Goal: Task Accomplishment & Management: Manage account settings

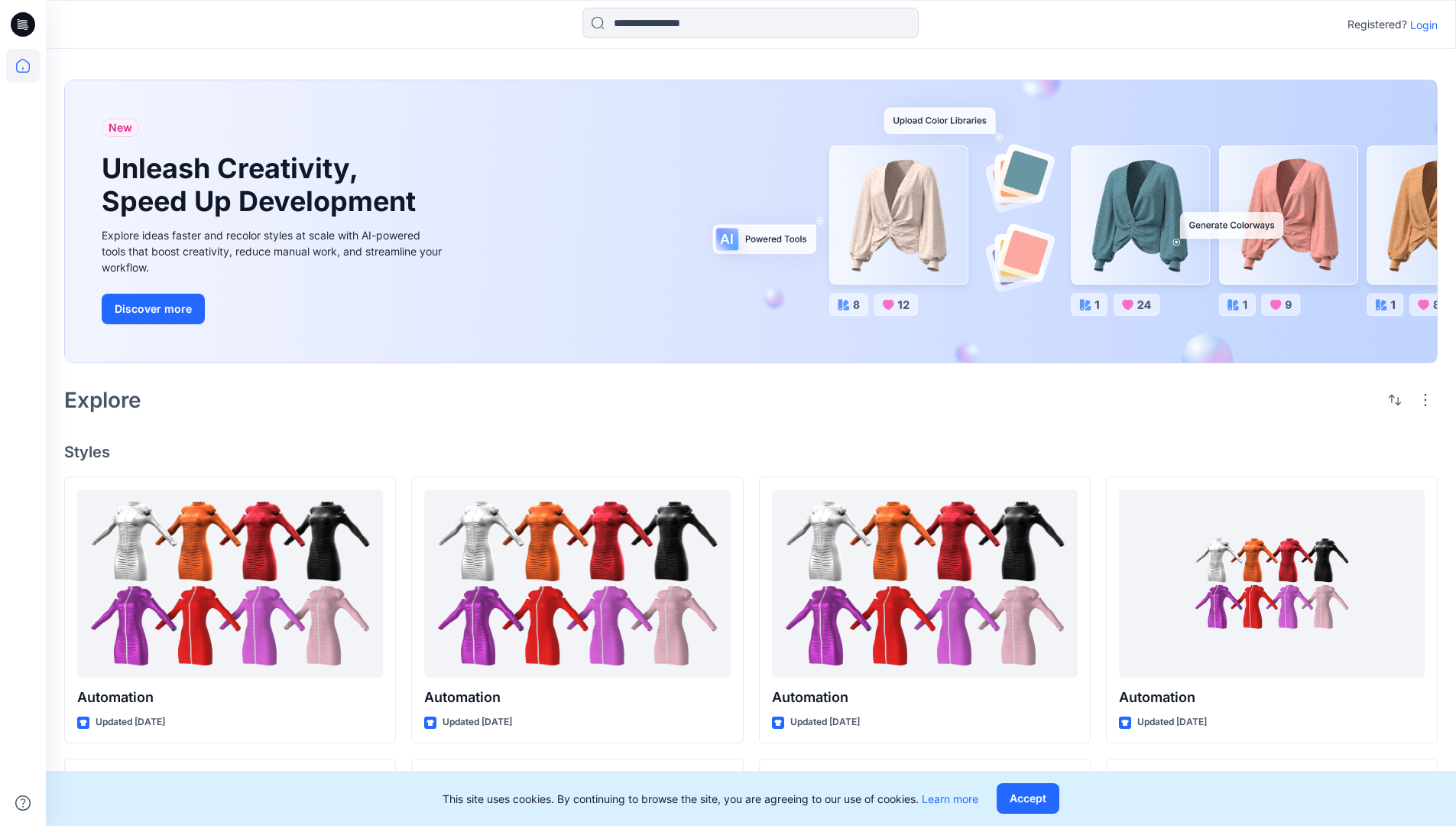
click at [1420, 24] on p "Login" at bounding box center [1424, 24] width 27 height 16
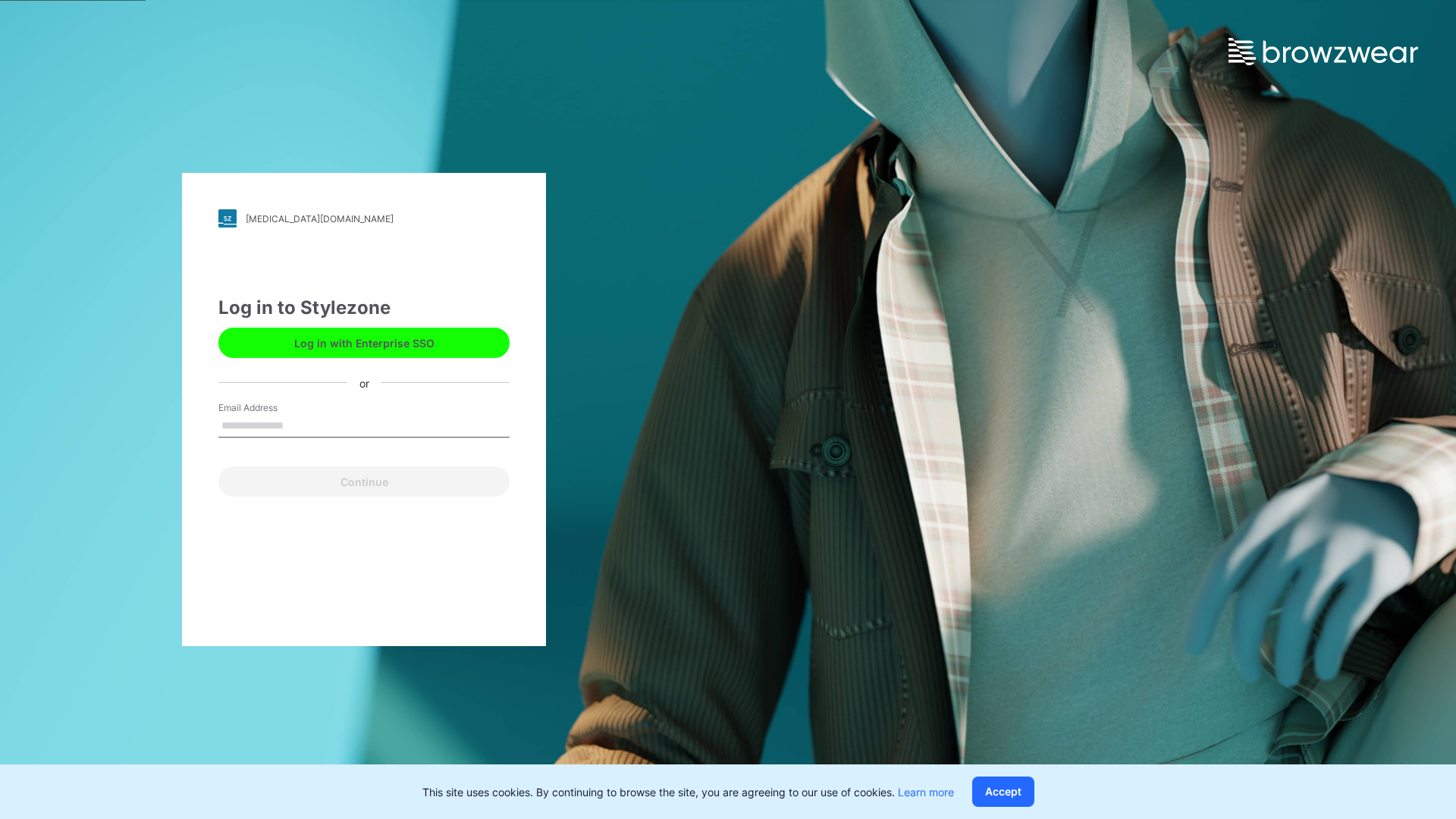
click at [300, 425] on input "Email Address" at bounding box center [363, 425] width 291 height 23
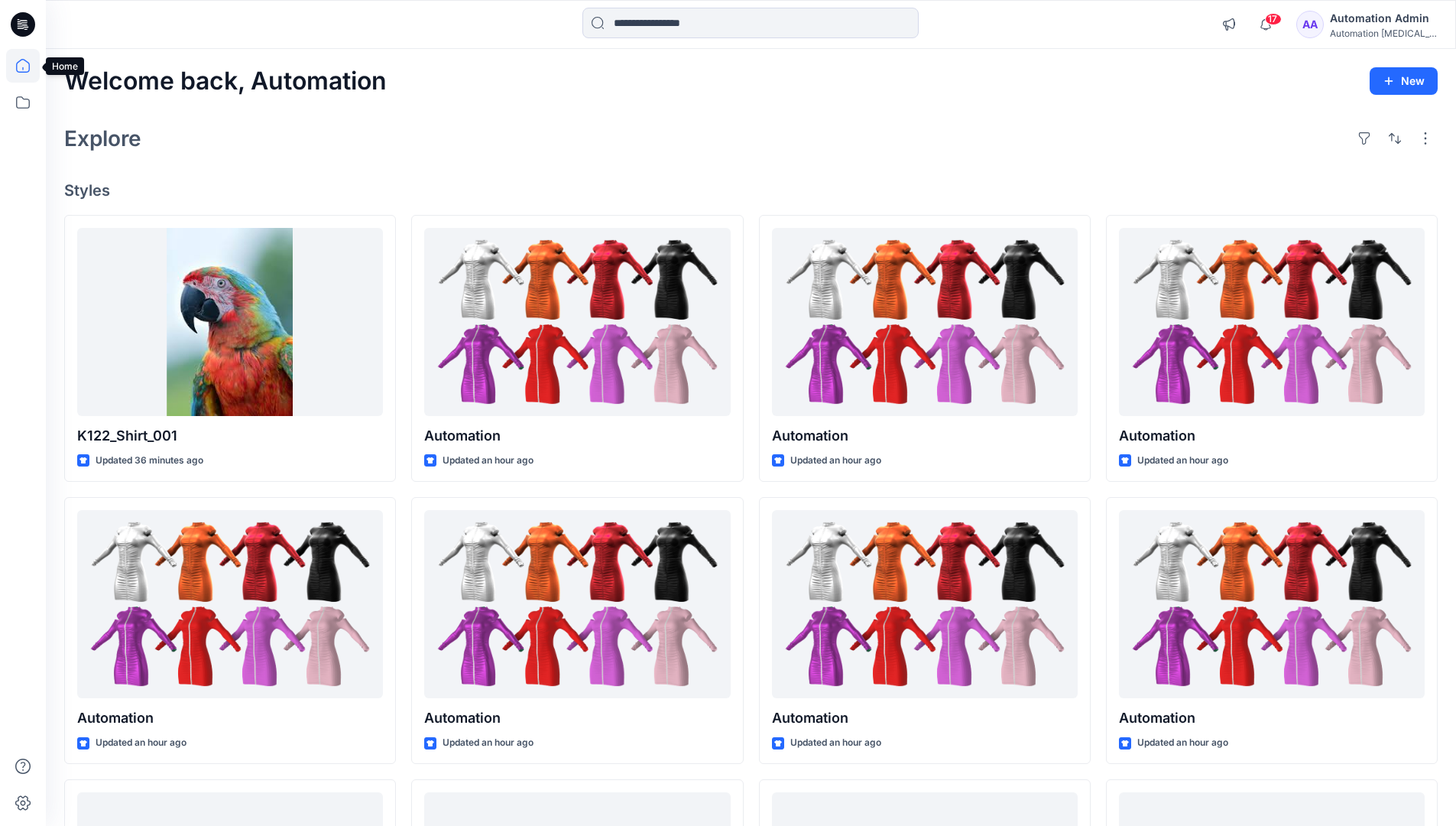
click at [29, 66] on icon at bounding box center [23, 66] width 14 height 14
click at [1428, 138] on button "button" at bounding box center [1425, 138] width 24 height 24
click at [1391, 136] on button "button" at bounding box center [1394, 138] width 24 height 24
click at [1327, 169] on p "Last update" at bounding box center [1343, 177] width 96 height 16
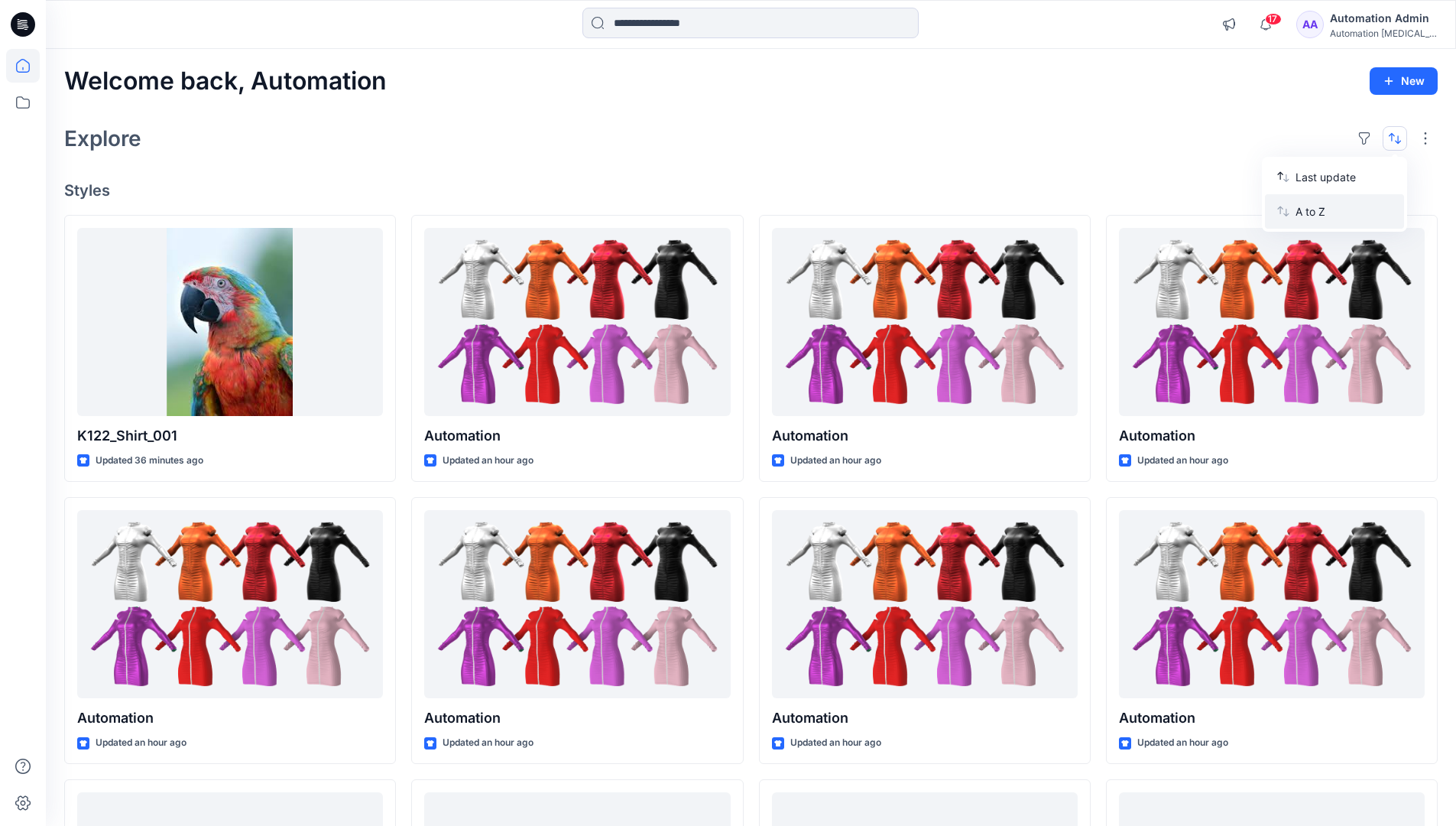
click at [1314, 209] on p "A to Z" at bounding box center [1343, 211] width 96 height 16
click at [1314, 174] on p "Last update" at bounding box center [1343, 177] width 96 height 16
click at [1313, 215] on p "A to Z" at bounding box center [1343, 211] width 96 height 16
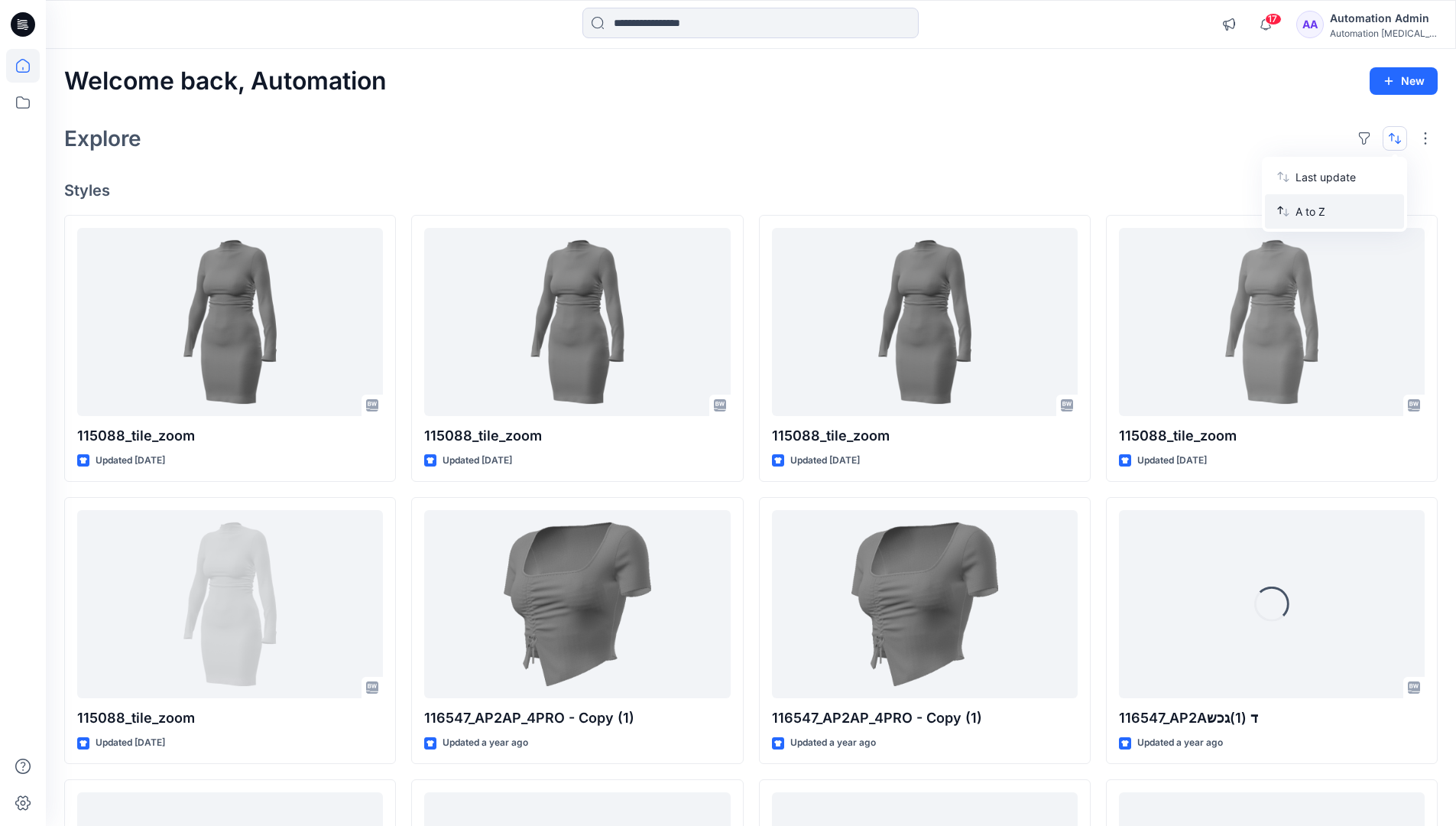
click at [1313, 211] on p "A to Z" at bounding box center [1343, 211] width 96 height 16
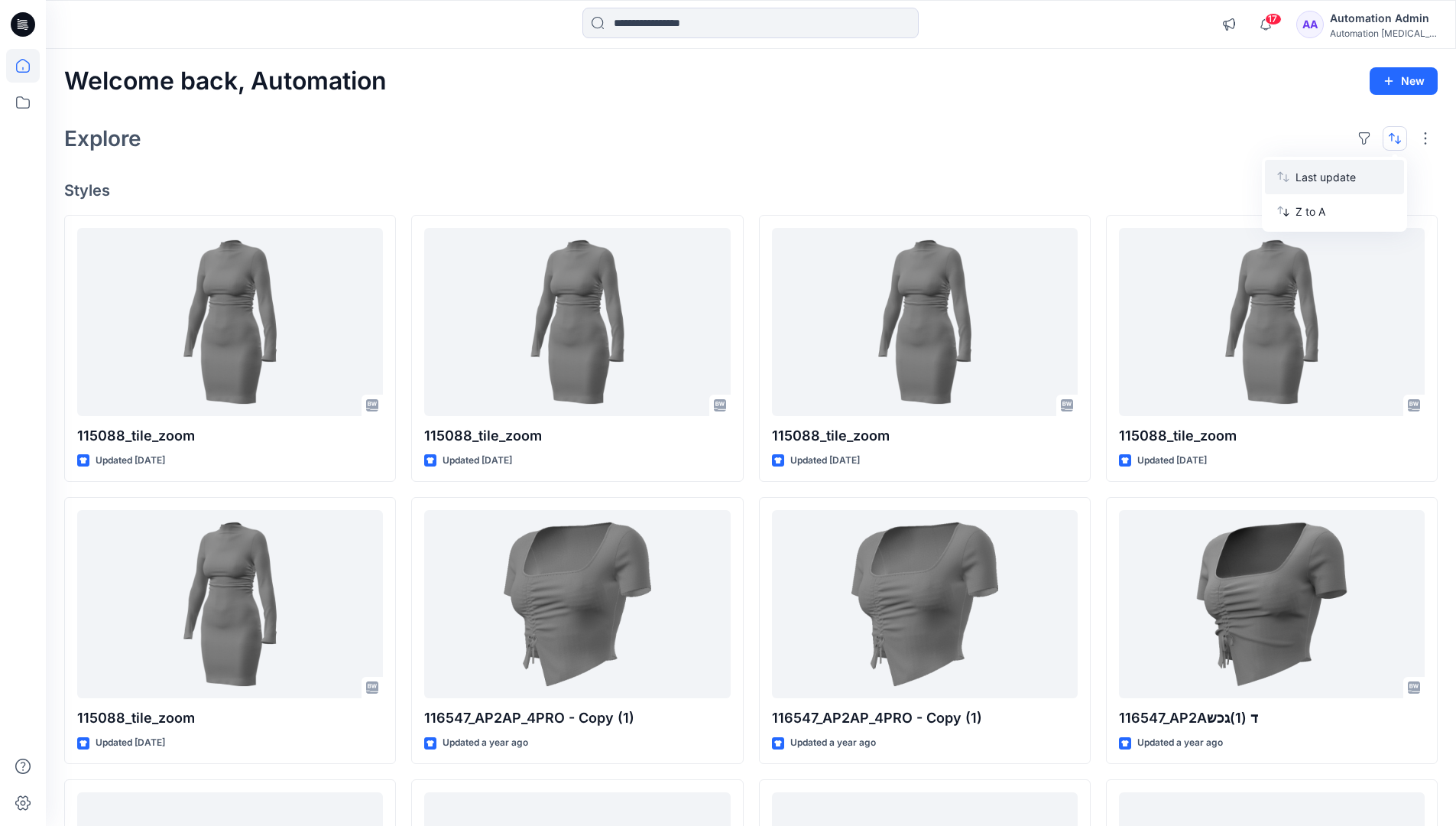
click at [1313, 180] on p "Last update" at bounding box center [1343, 177] width 96 height 16
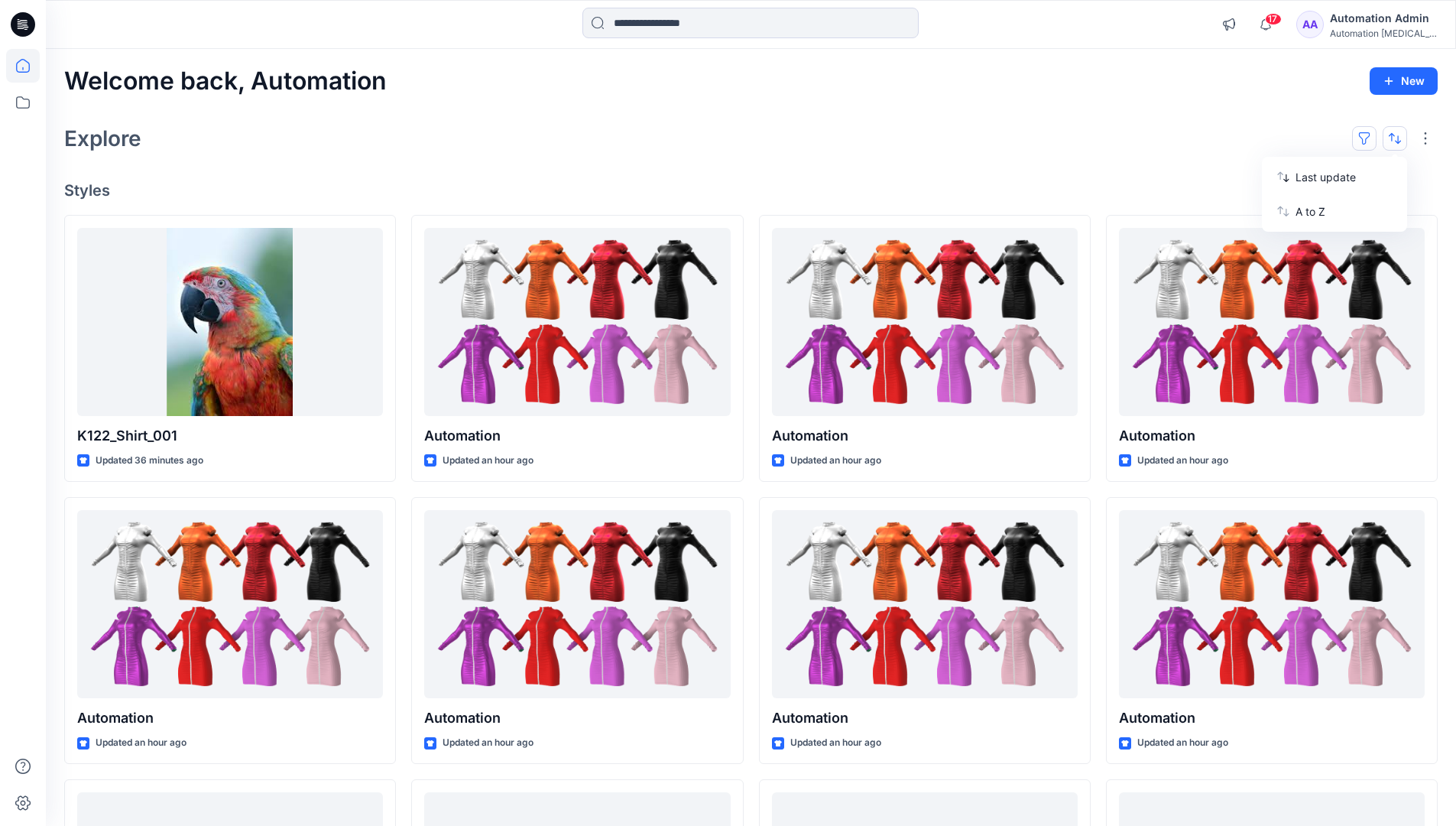
click at [1371, 137] on button "button" at bounding box center [1364, 138] width 24 height 24
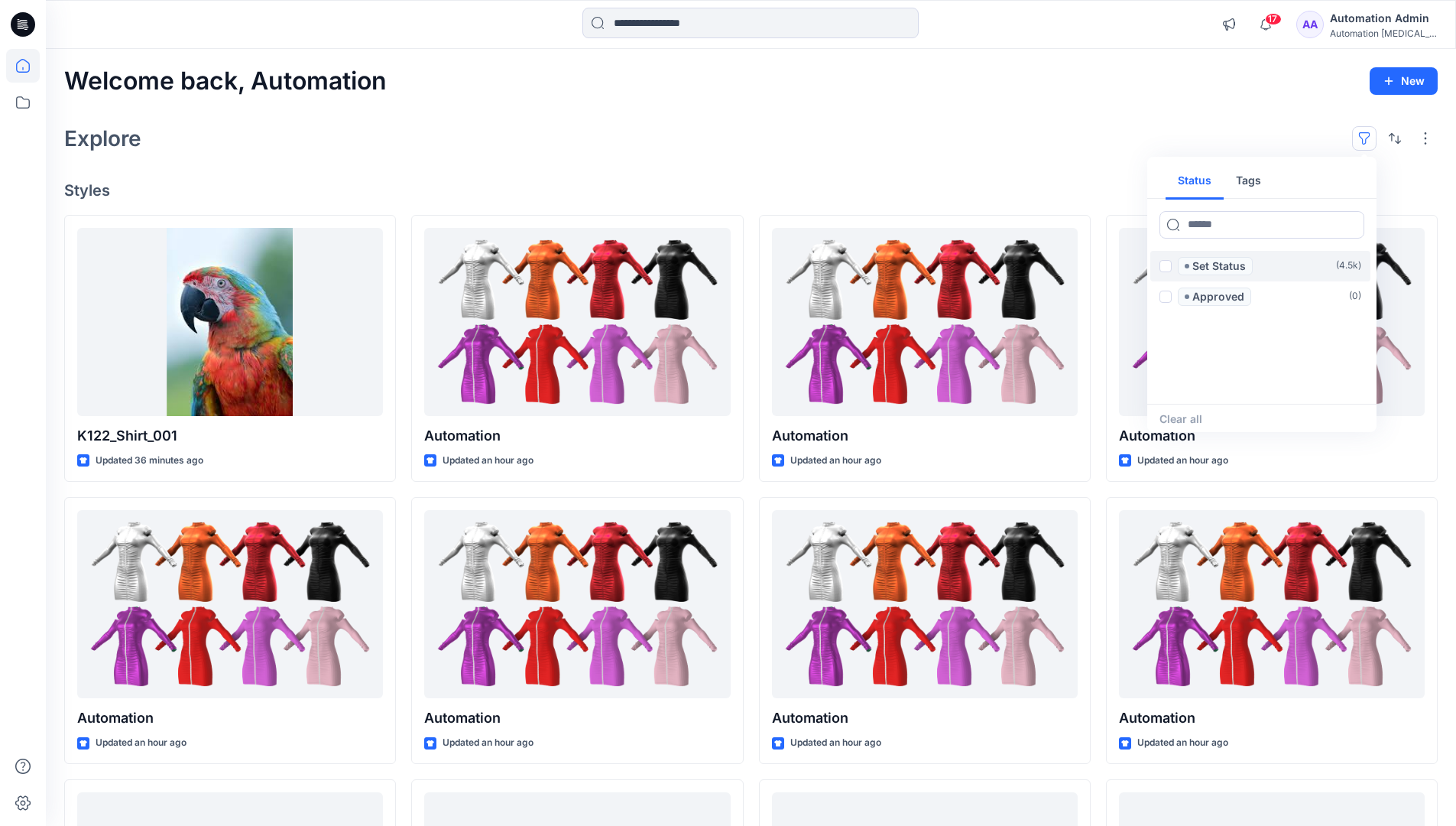
click at [1166, 268] on span at bounding box center [1166, 266] width 13 height 13
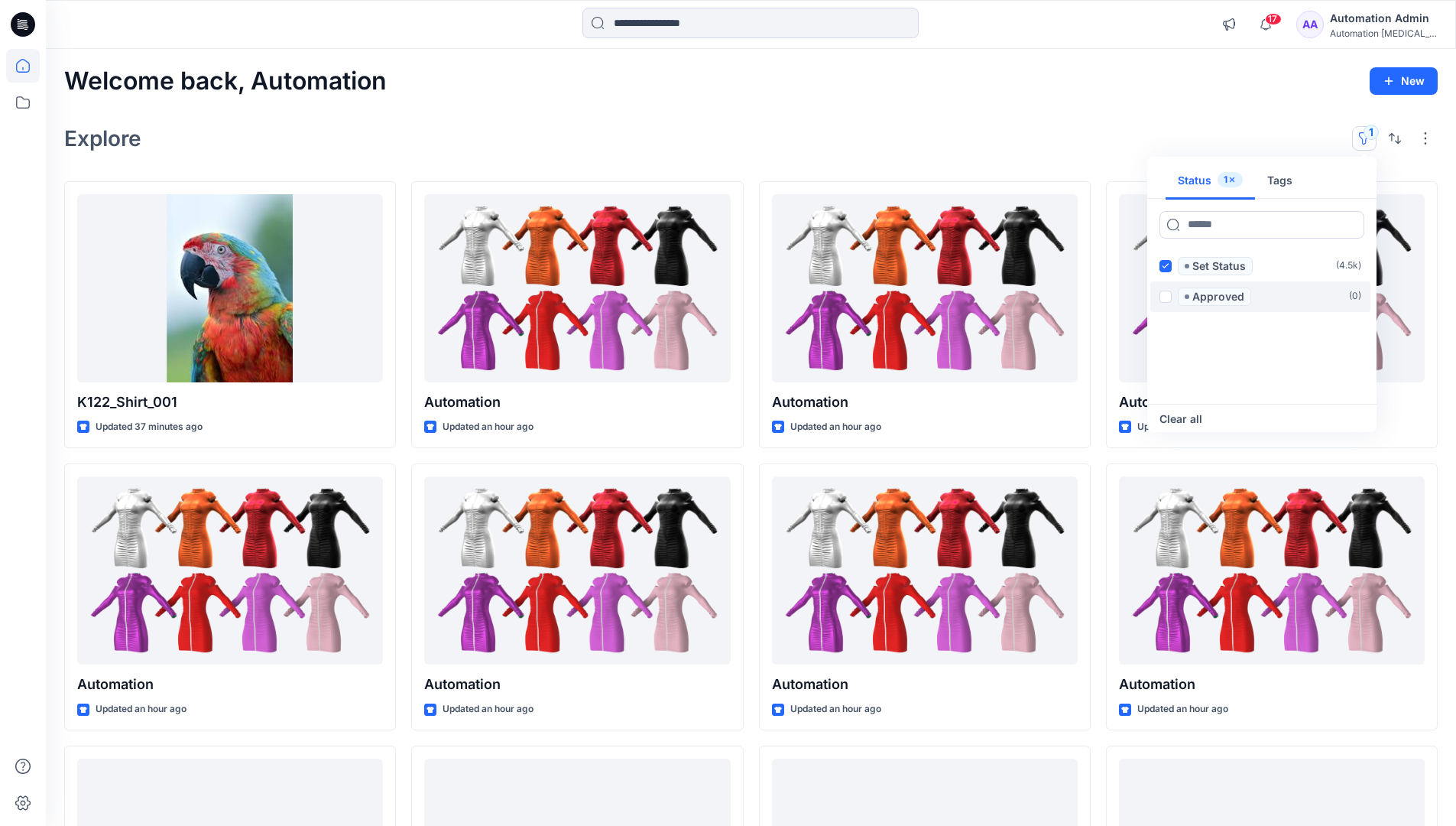
click at [1168, 294] on span at bounding box center [1166, 297] width 13 height 13
click at [1166, 267] on icon at bounding box center [1165, 265] width 7 height 5
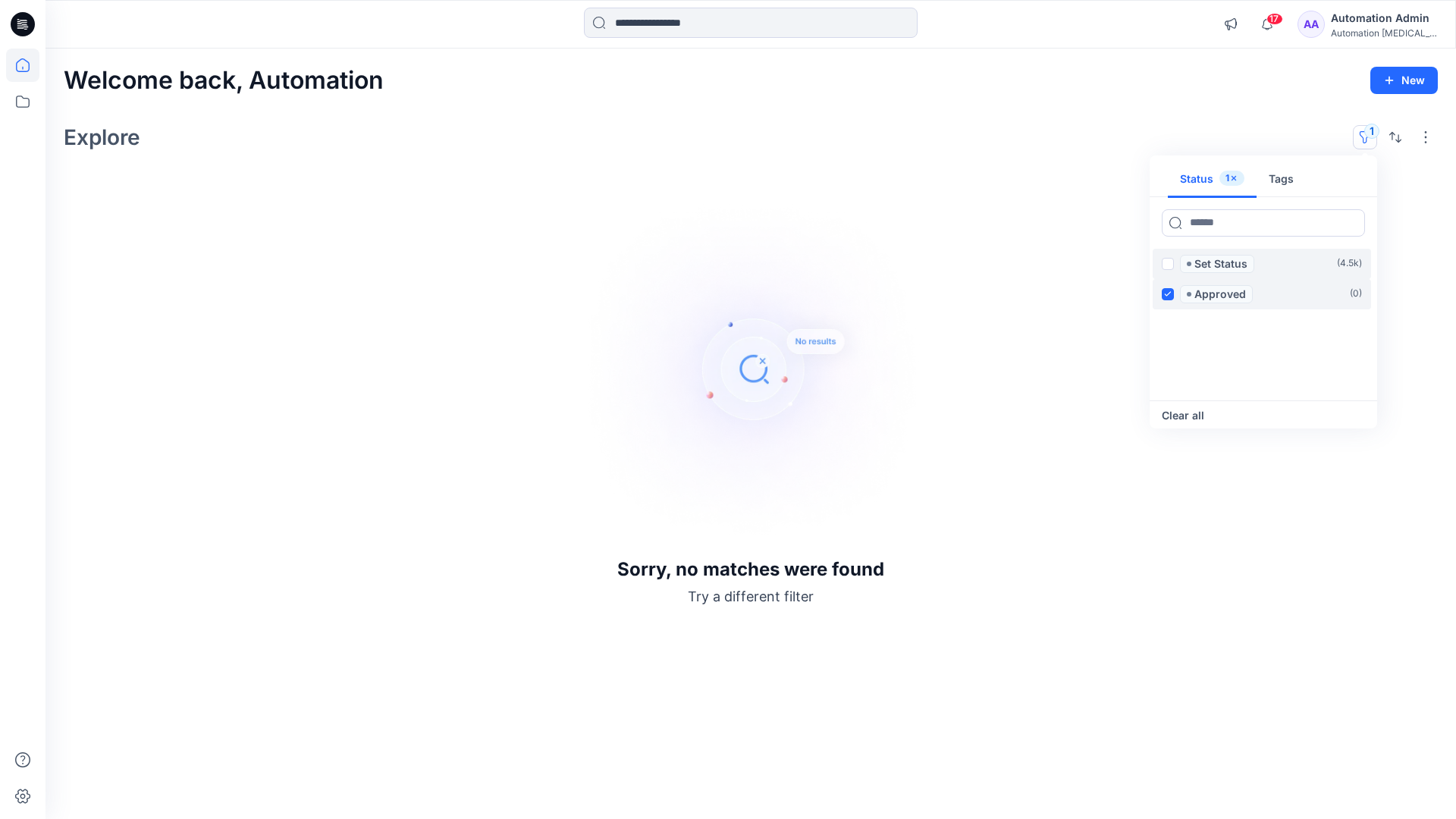
click at [1169, 292] on icon at bounding box center [1167, 293] width 7 height 5
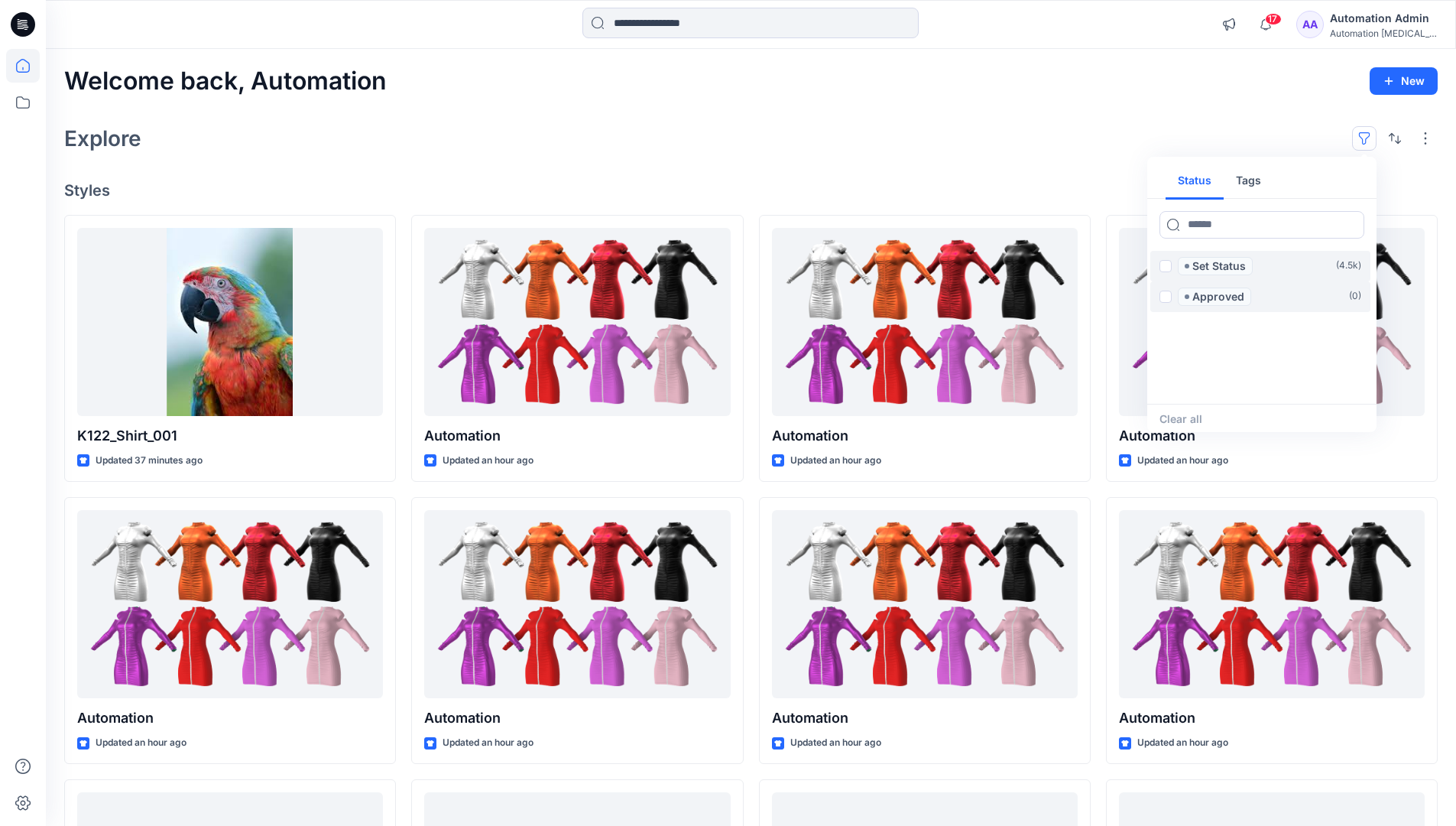
click at [1246, 175] on button "Tags" at bounding box center [1248, 181] width 49 height 37
click at [1205, 179] on button "Status" at bounding box center [1195, 181] width 58 height 37
click at [1216, 228] on input at bounding box center [1262, 225] width 205 height 27
type input "******"
click at [1222, 267] on p "Set Status" at bounding box center [1219, 265] width 53 height 18
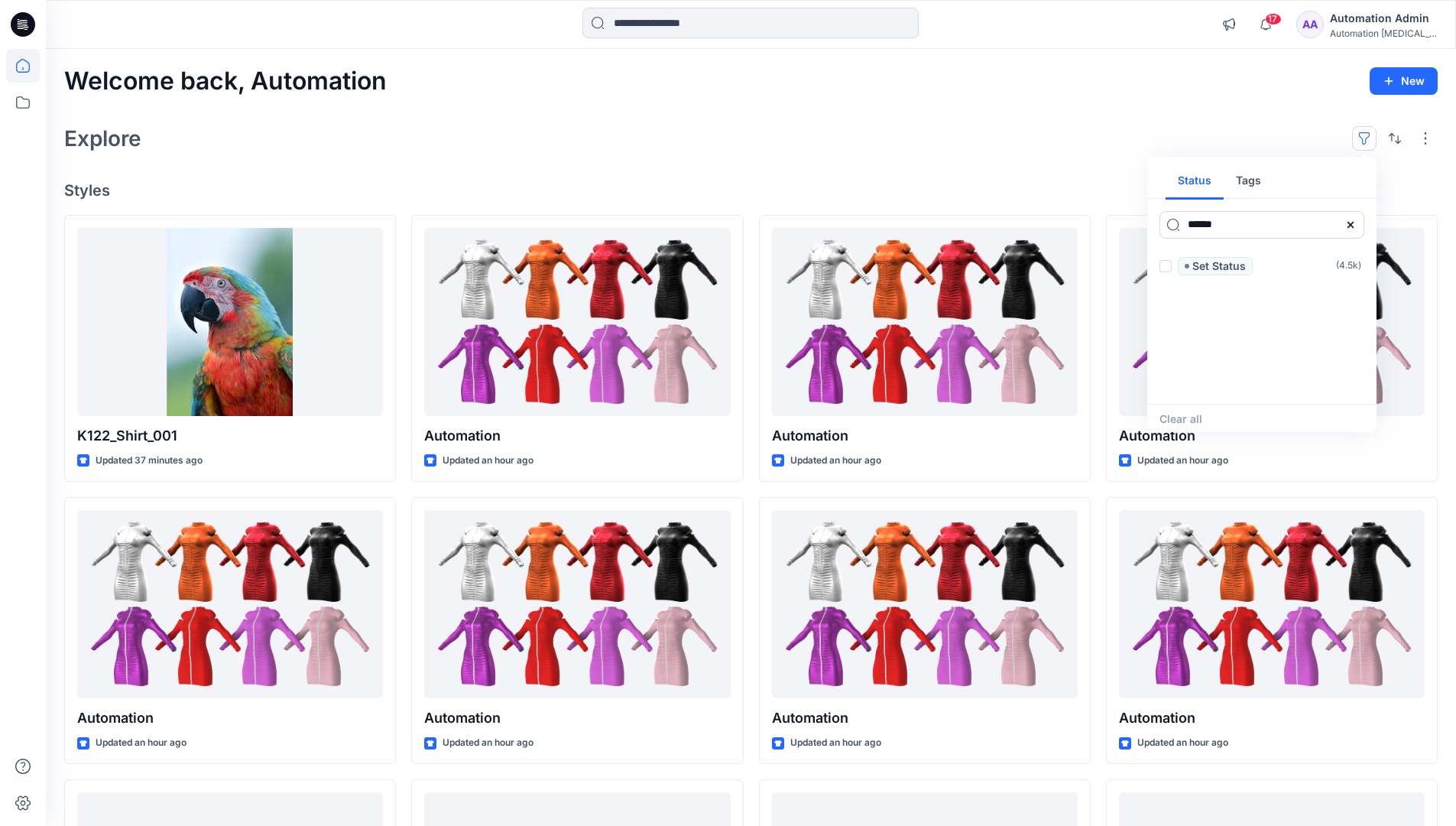
click at [1349, 225] on icon at bounding box center [1351, 224] width 6 height 6
click at [1253, 186] on button "Tags" at bounding box center [1248, 181] width 49 height 37
click at [1206, 224] on input at bounding box center [1262, 225] width 205 height 27
type input "**********"
click at [1261, 384] on p "automation tag" at bounding box center [1225, 388] width 81 height 18
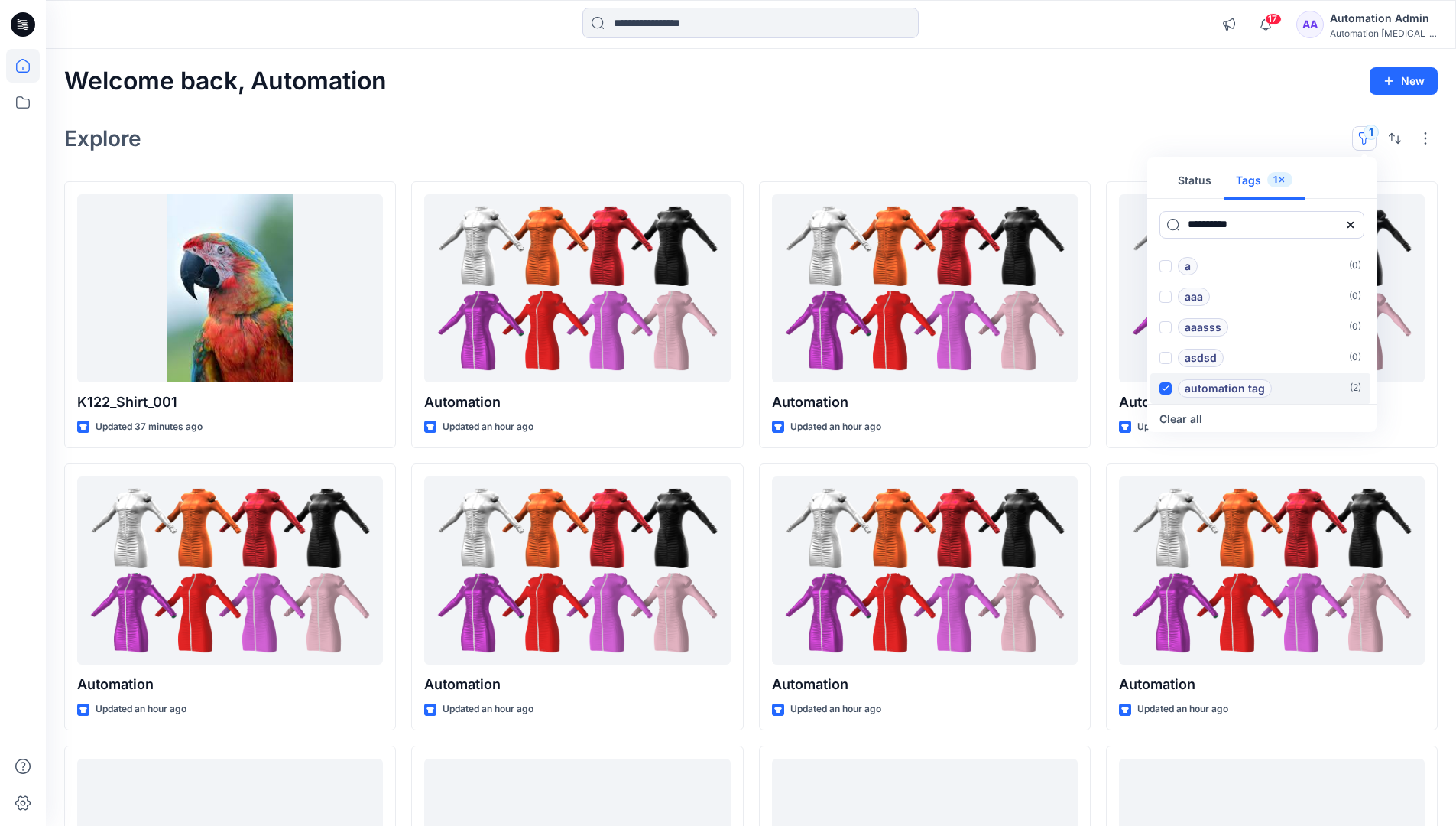
click at [1261, 379] on p "automation tag" at bounding box center [1225, 388] width 81 height 18
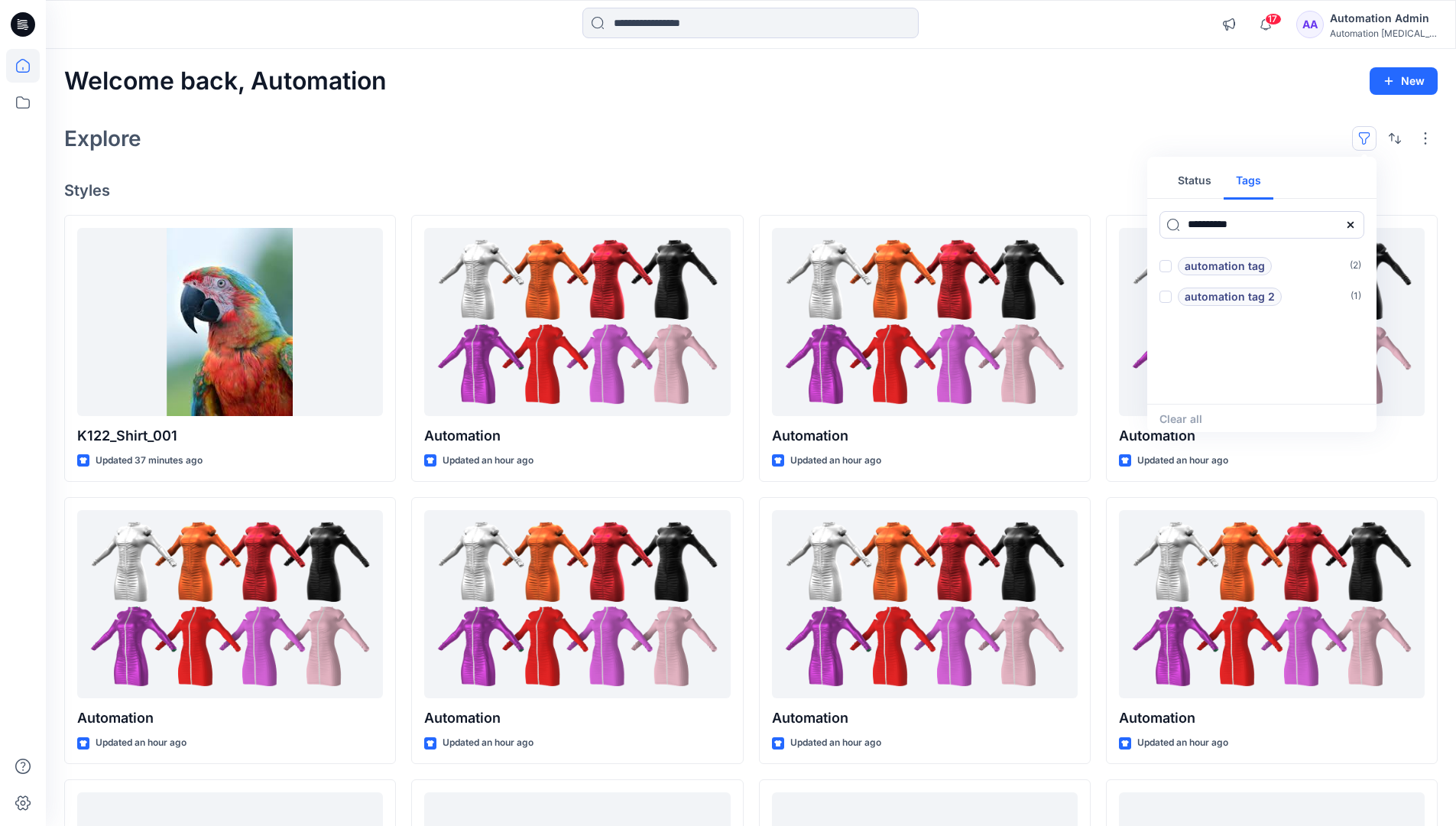
click at [1352, 226] on icon at bounding box center [1351, 224] width 6 height 6
click at [1205, 186] on button "Status" at bounding box center [1195, 181] width 58 height 37
click at [1218, 267] on p "Set Status" at bounding box center [1219, 265] width 53 height 18
click at [1169, 267] on span at bounding box center [1166, 266] width 13 height 13
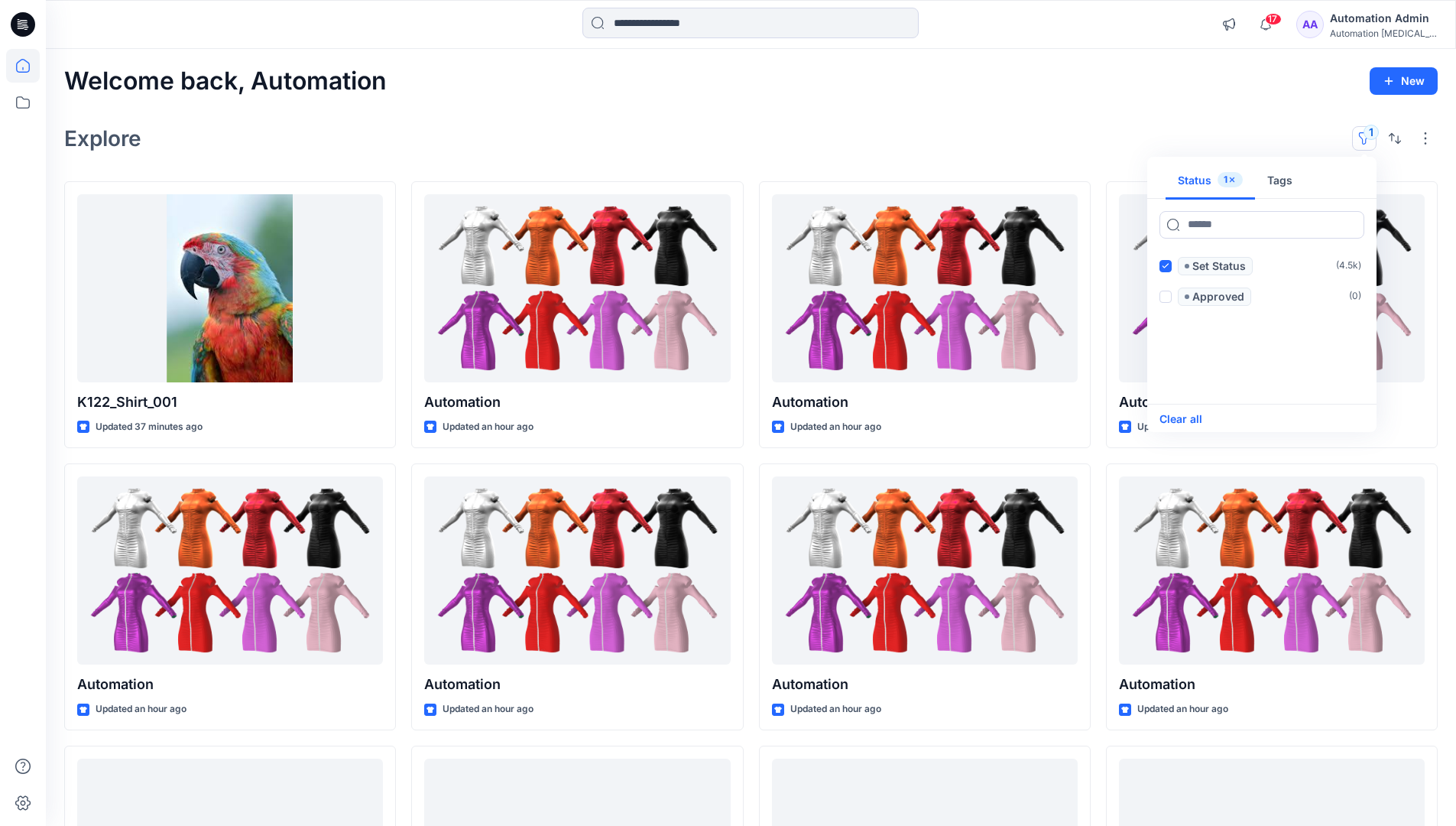
click at [1192, 417] on button "Clear all" at bounding box center [1180, 418] width 43 height 18
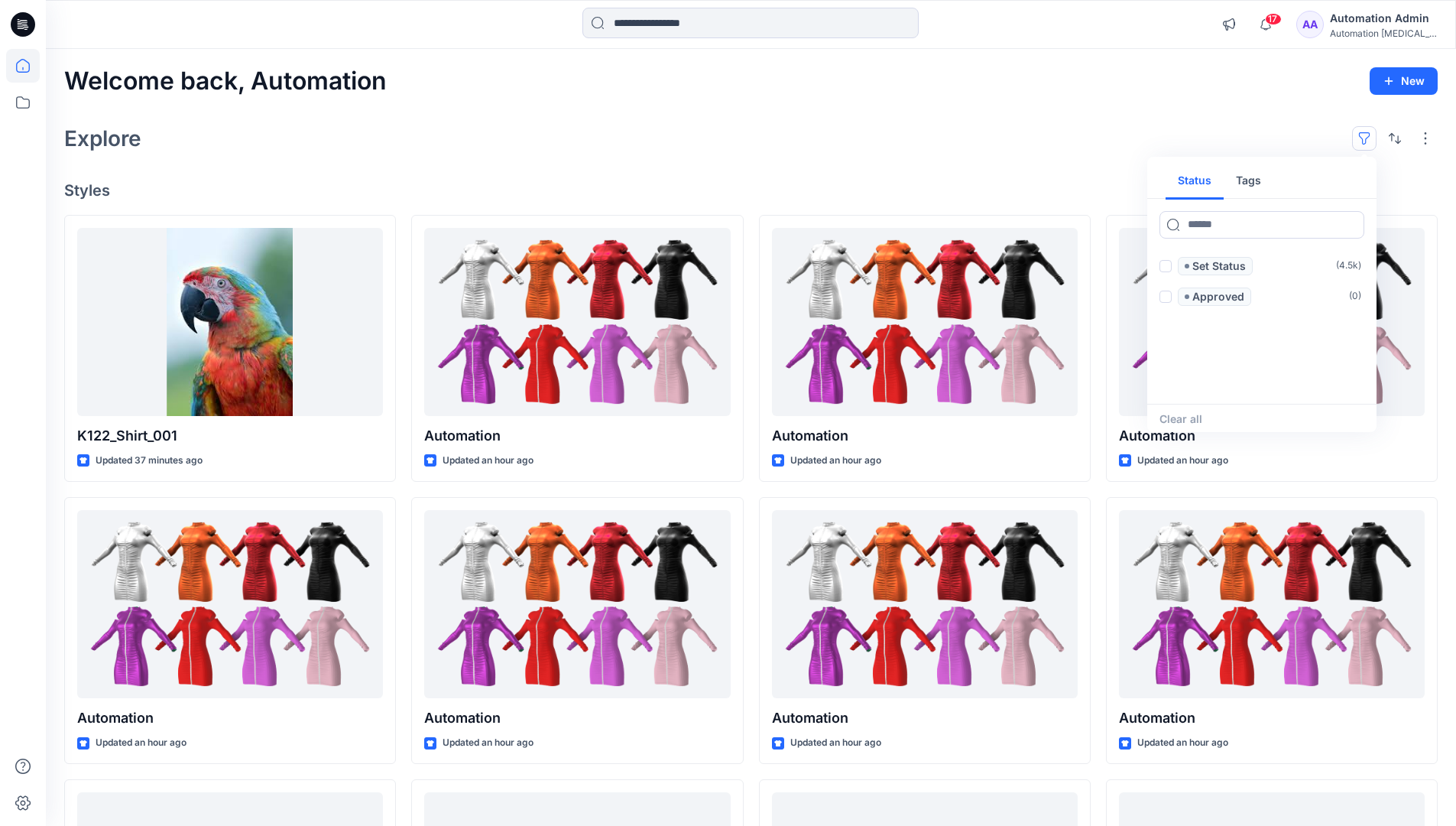
click at [1368, 133] on button "button" at bounding box center [1364, 138] width 24 height 24
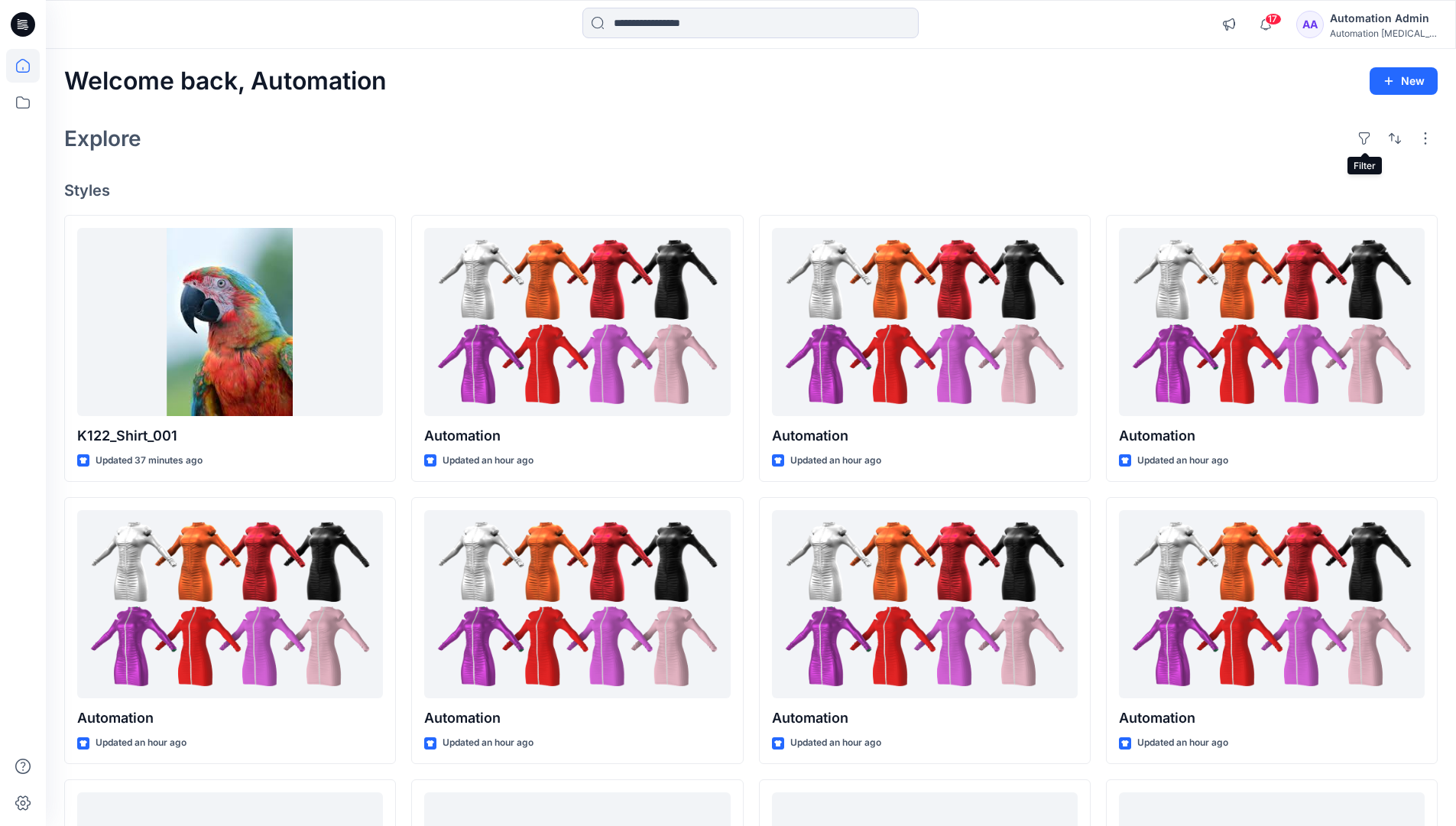
click at [1378, 17] on div "Automation Admin" at bounding box center [1383, 18] width 107 height 18
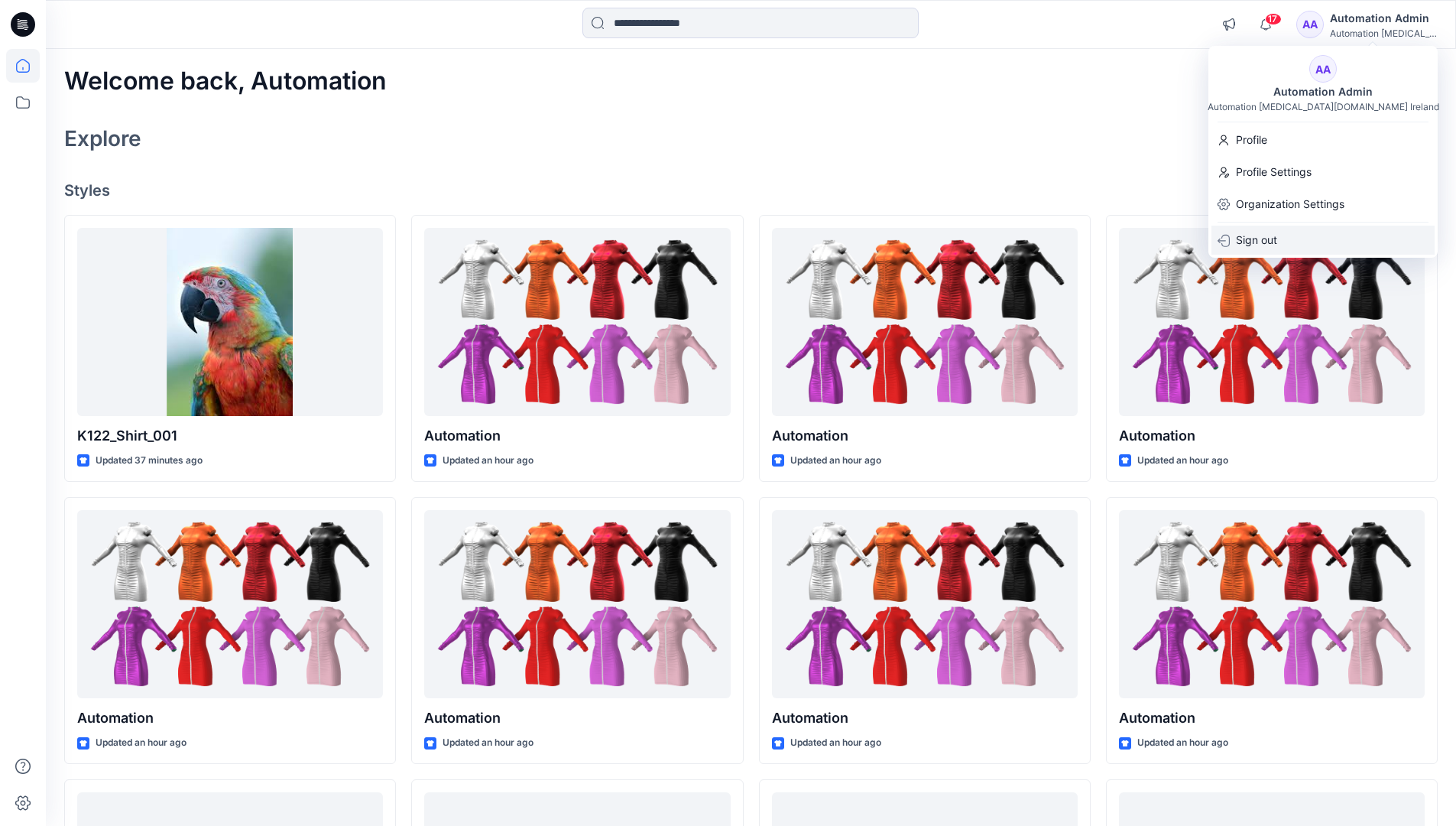
click at [1277, 242] on p "Sign out" at bounding box center [1256, 240] width 41 height 29
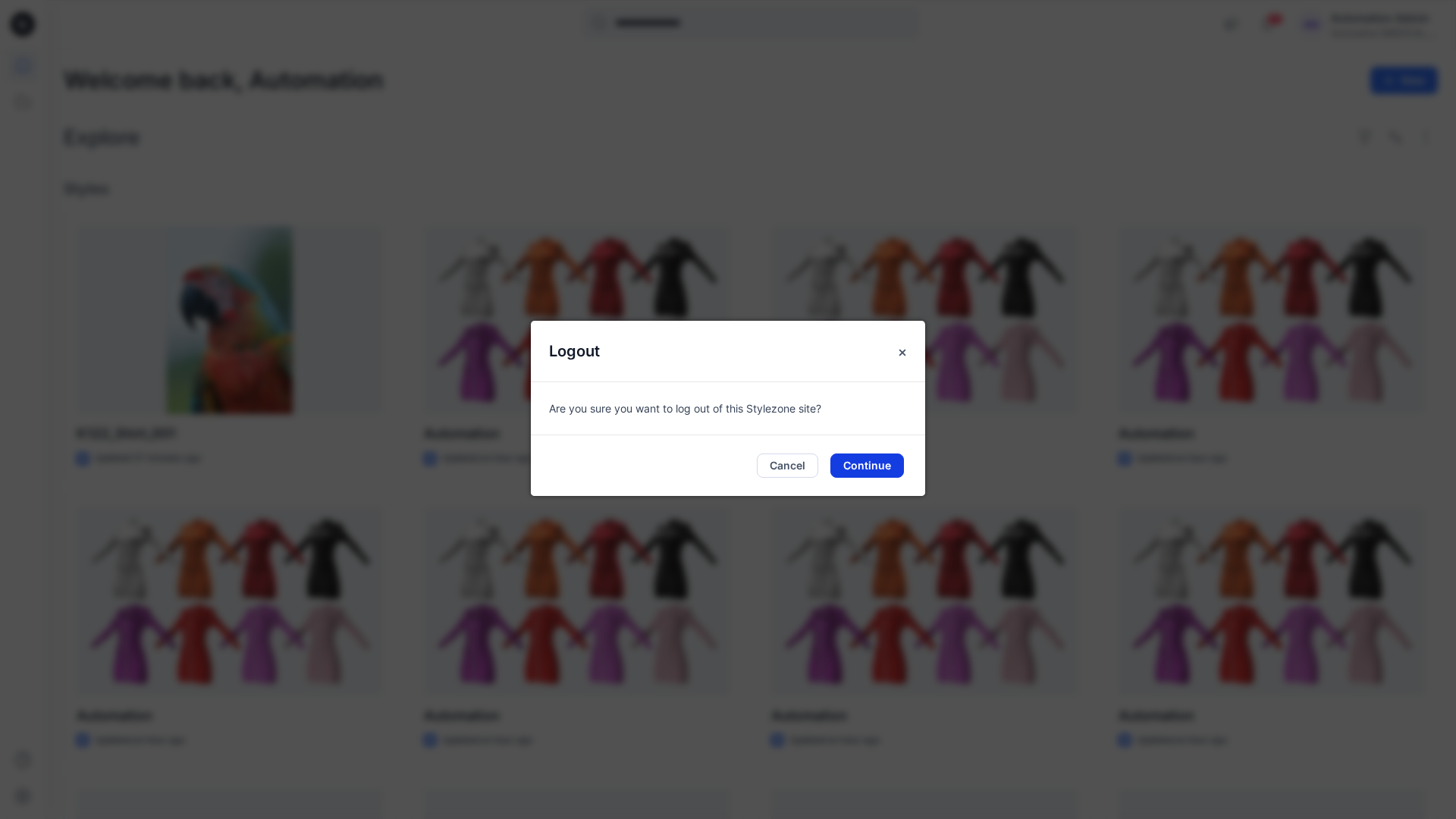
click at [886, 460] on button "Continue" at bounding box center [867, 465] width 74 height 24
